Goal: Information Seeking & Learning: Learn about a topic

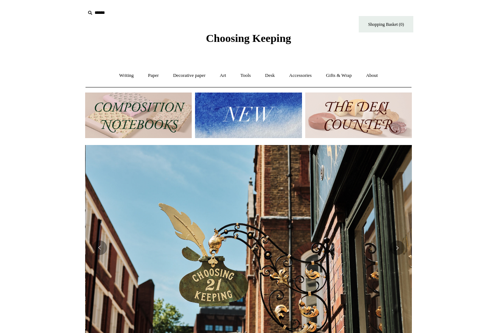
scroll to position [0, 327]
click at [187, 78] on link "Decorative paper +" at bounding box center [190, 75] width 46 height 19
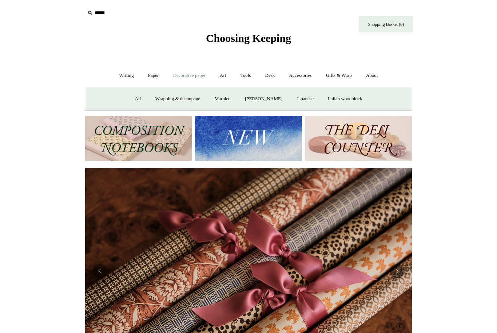
scroll to position [0, 654]
click at [179, 97] on link "Wrapping & decoupage" at bounding box center [178, 98] width 58 height 19
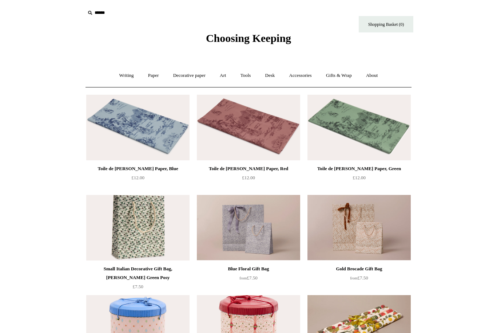
click at [192, 75] on link "Decorative paper +" at bounding box center [190, 75] width 46 height 19
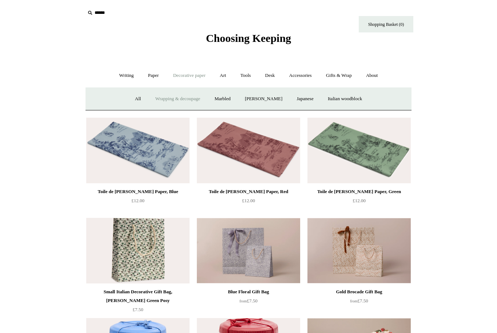
click at [353, 100] on link "Italian woodblock" at bounding box center [344, 98] width 47 height 19
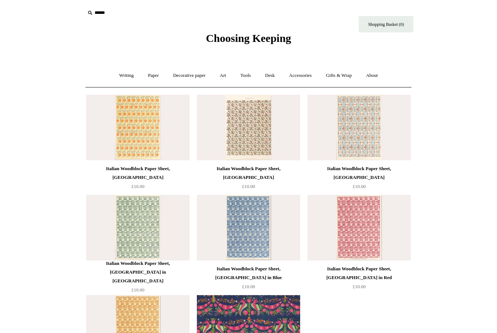
click at [252, 245] on img at bounding box center [248, 228] width 103 height 66
click at [188, 75] on link "Decorative paper +" at bounding box center [190, 75] width 46 height 19
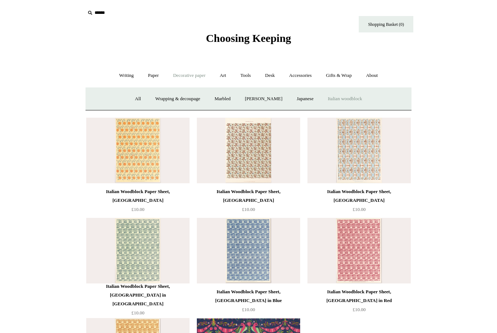
click at [224, 98] on link "Marbled" at bounding box center [222, 98] width 29 height 19
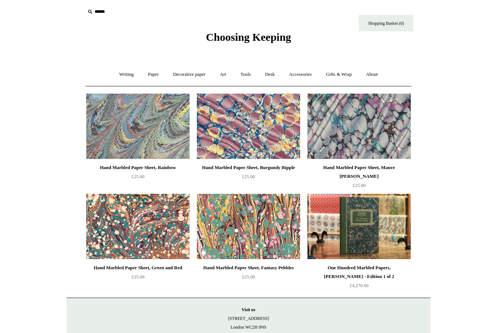
scroll to position [1, 0]
click at [284, 281] on div "Hand Marbled Paper Sheet, Fantasy Pebbles £25.00" at bounding box center [248, 272] width 103 height 18
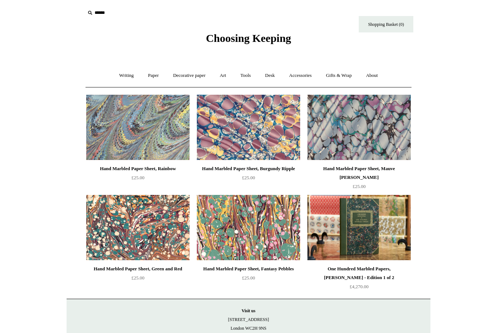
click at [194, 74] on link "Decorative paper +" at bounding box center [190, 75] width 46 height 19
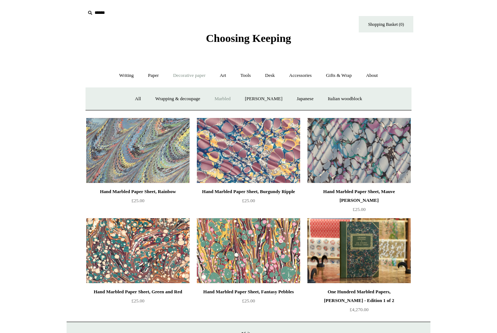
click at [308, 101] on link "Japanese" at bounding box center [305, 98] width 30 height 19
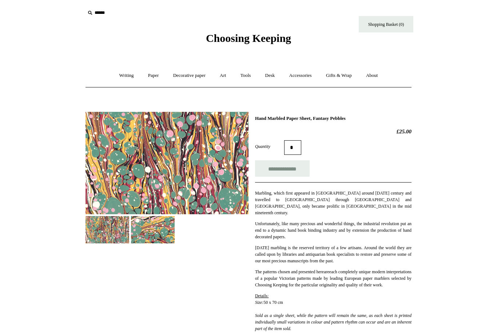
click at [237, 280] on div "**********" at bounding box center [249, 223] width 326 height 234
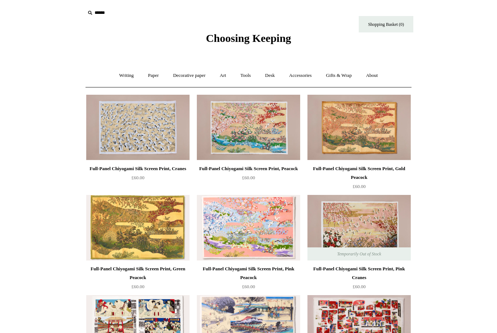
click at [186, 79] on link "Decorative paper +" at bounding box center [190, 75] width 46 height 19
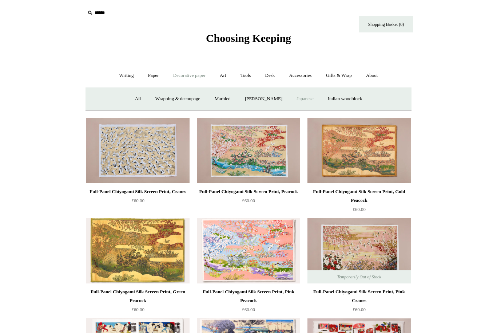
click at [259, 99] on link "[PERSON_NAME]" at bounding box center [263, 98] width 51 height 19
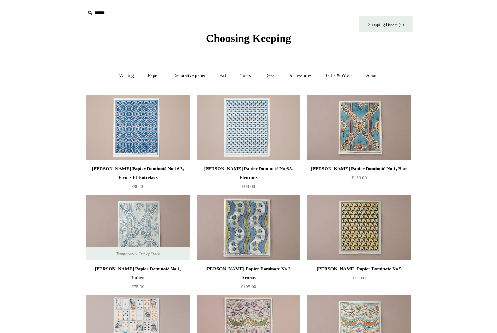
click at [150, 77] on link "Paper +" at bounding box center [154, 75] width 24 height 19
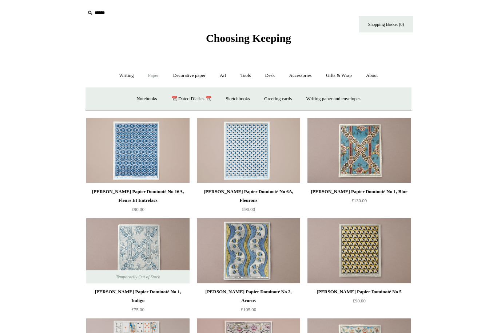
click at [189, 79] on link "Decorative paper +" at bounding box center [190, 75] width 46 height 19
click at [174, 102] on link "Wrapping & decoupage" at bounding box center [178, 98] width 58 height 19
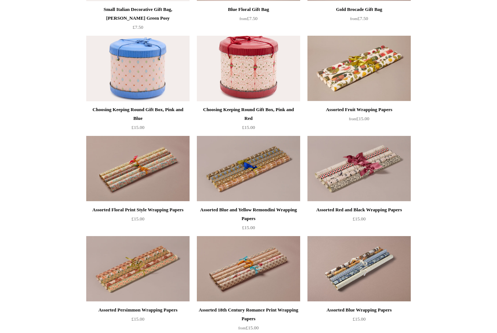
scroll to position [261, 0]
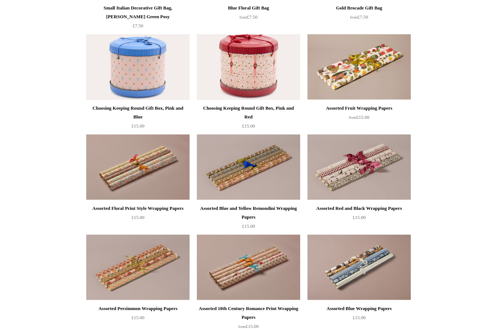
click at [264, 158] on img at bounding box center [248, 167] width 103 height 66
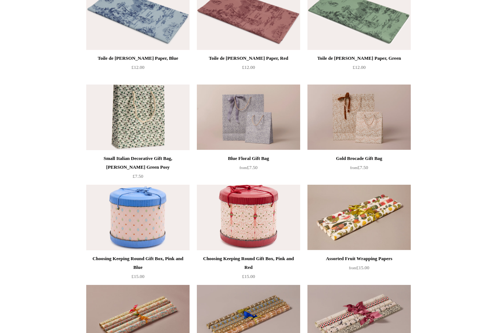
scroll to position [6, 0]
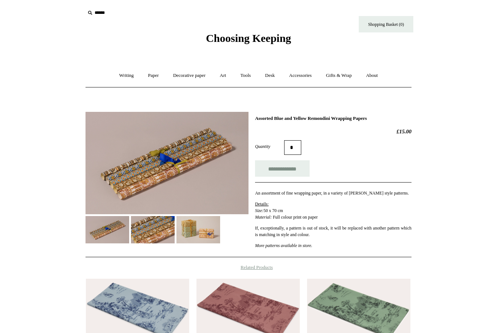
click at [347, 76] on link "Gifts & Wrap +" at bounding box center [339, 75] width 39 height 19
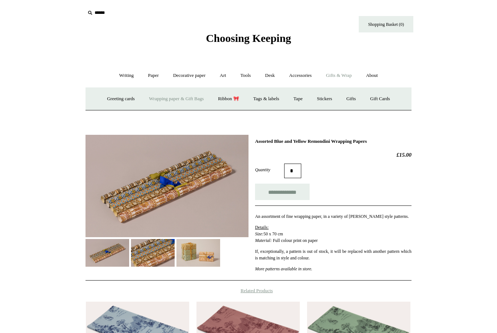
click at [454, 123] on html "Menu Choosing Keeping * Shipping Information Shopping Basket (0) * ⤺ + +" at bounding box center [248, 256] width 497 height 512
